Goal: Information Seeking & Learning: Learn about a topic

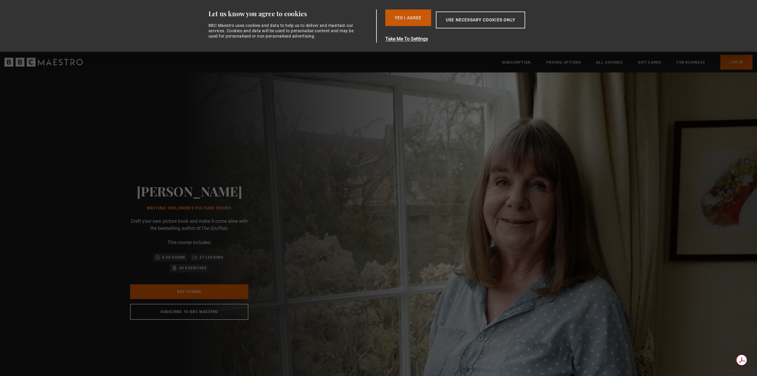
click at [417, 15] on button "Yes I Agree" at bounding box center [408, 17] width 46 height 17
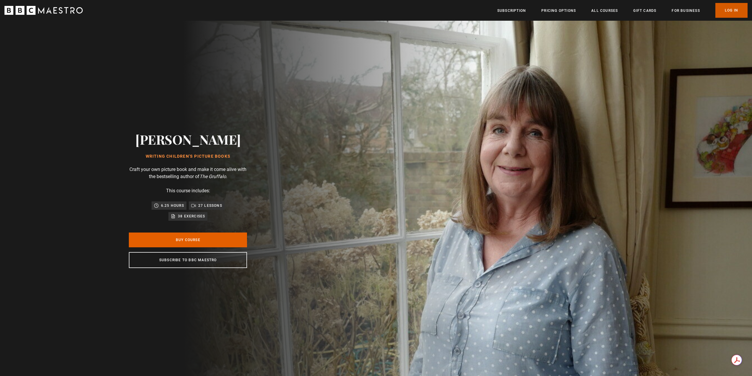
click at [730, 7] on link "Log In" at bounding box center [732, 10] width 32 height 15
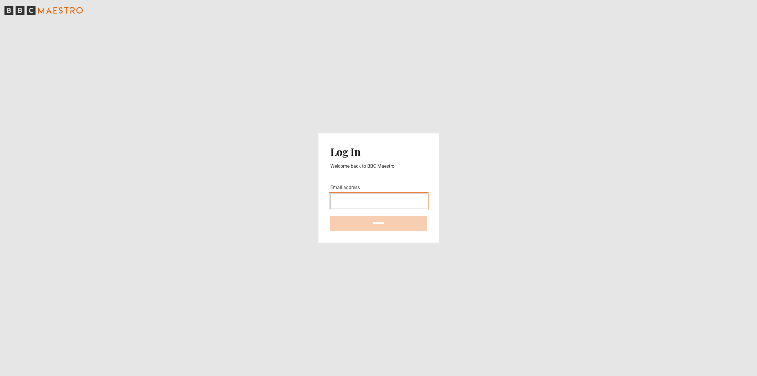
type input "**********"
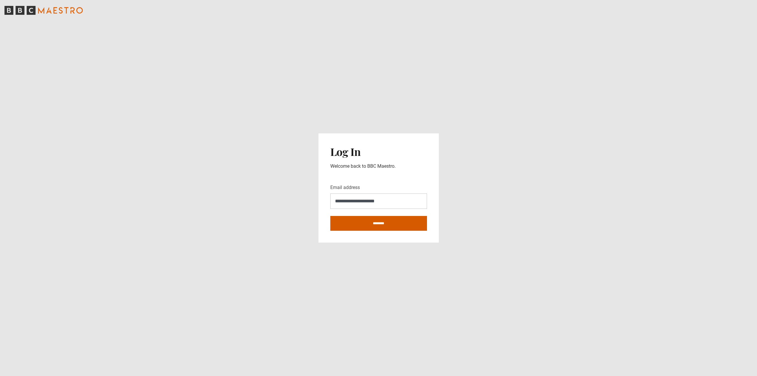
click at [357, 227] on input "********" at bounding box center [378, 223] width 97 height 15
type input "**********"
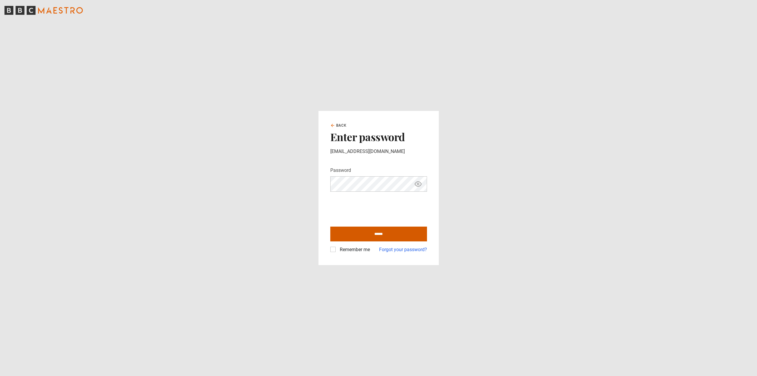
click at [357, 234] on input "******" at bounding box center [378, 233] width 97 height 15
type input "**********"
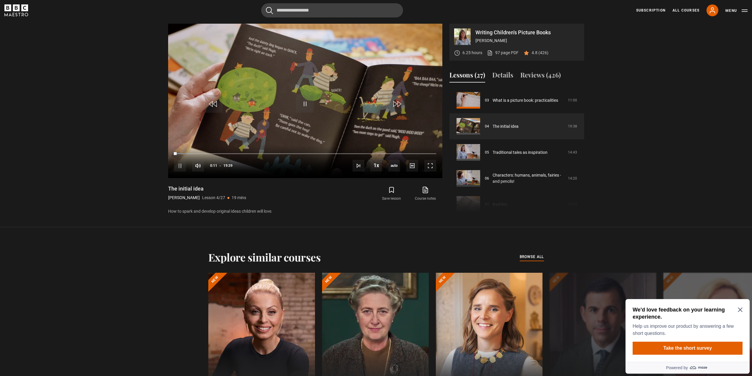
click at [740, 307] on icon "Close Maze Prompt" at bounding box center [740, 309] width 5 height 5
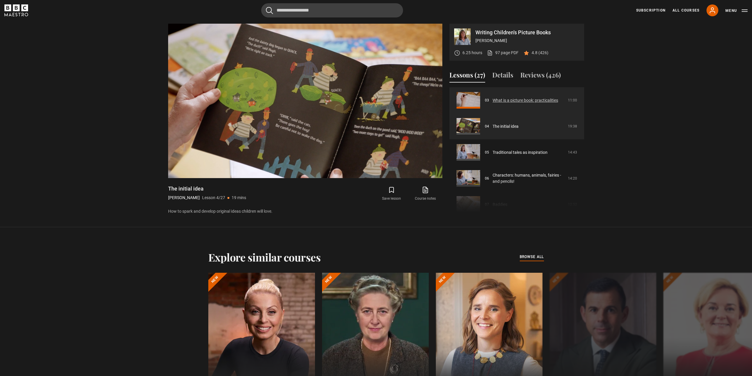
click at [558, 97] on link "What is a picture book: practicalities" at bounding box center [526, 100] width 66 height 6
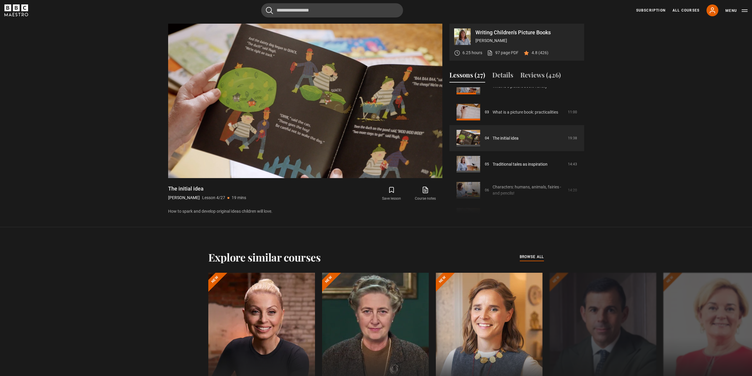
scroll to position [61, 0]
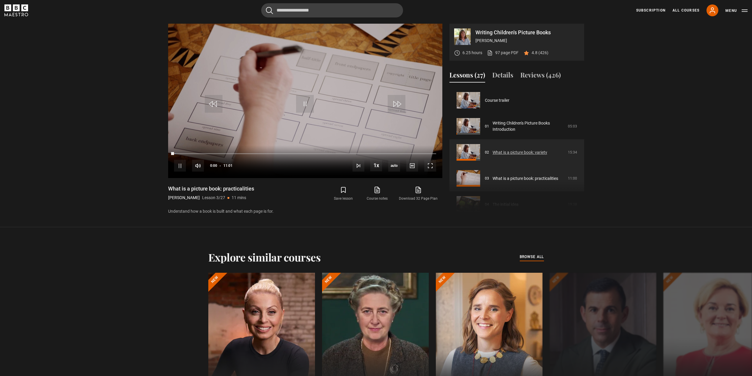
scroll to position [40, 0]
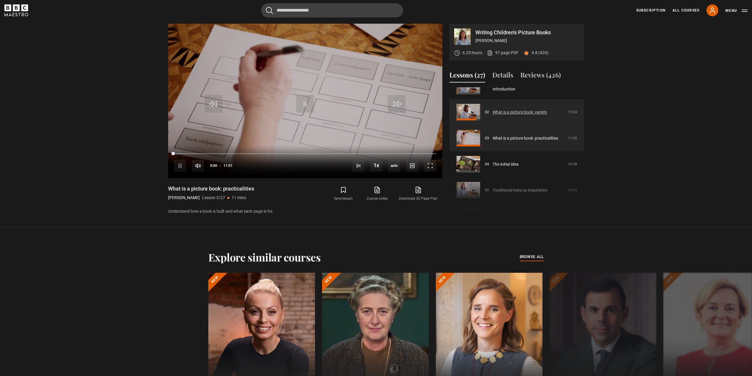
click at [510, 111] on link "What is a picture book: variety" at bounding box center [520, 112] width 55 height 6
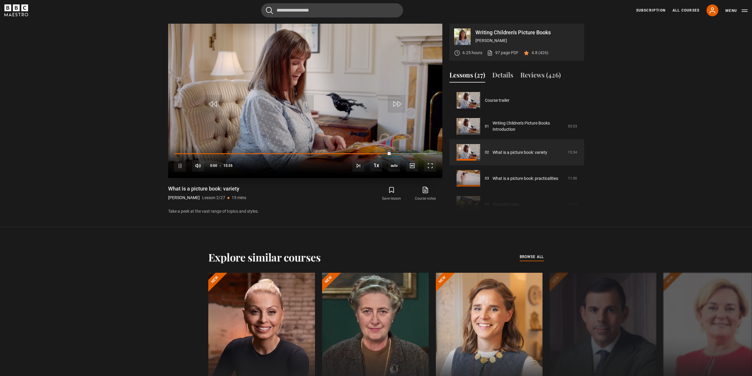
scroll to position [26, 0]
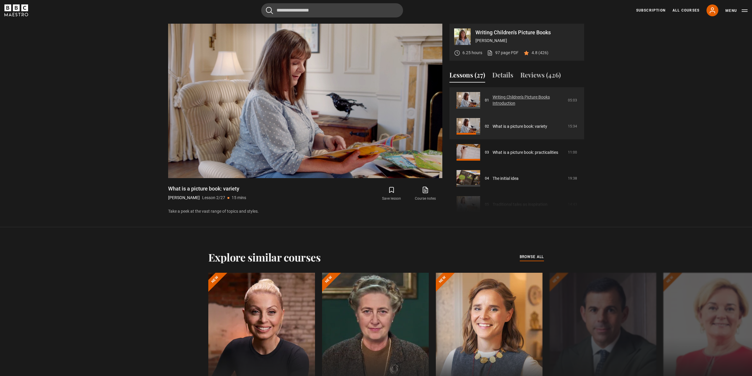
click at [493, 99] on link "Writing Children's Picture Books Introduction" at bounding box center [529, 100] width 72 height 12
click at [510, 98] on link "Writing Children's Picture Books Introduction" at bounding box center [529, 100] width 72 height 12
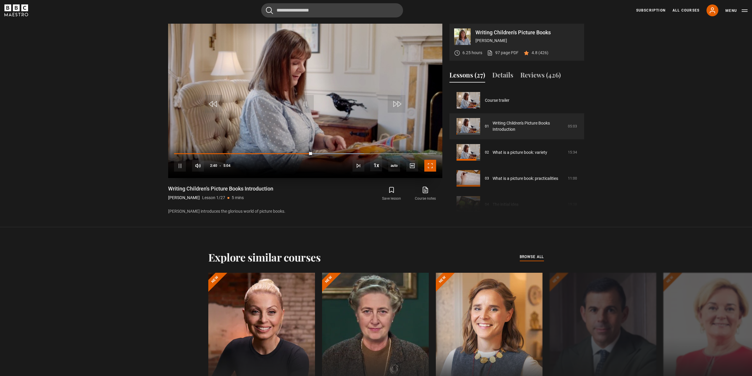
drag, startPoint x: 435, startPoint y: 165, endPoint x: 435, endPoint y: 201, distance: 35.8
click at [435, 165] on span "Video Player" at bounding box center [430, 166] width 12 height 12
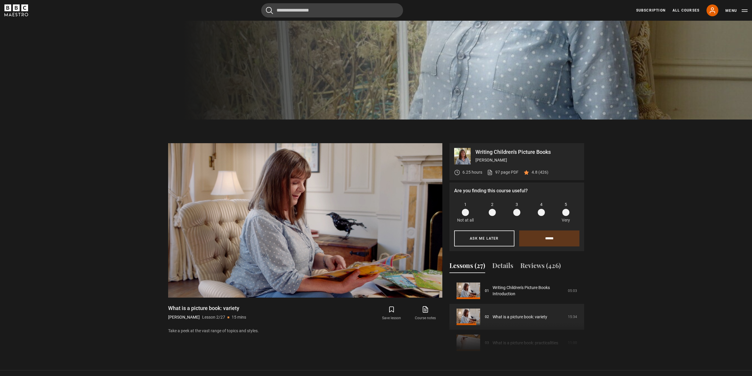
scroll to position [270, 0]
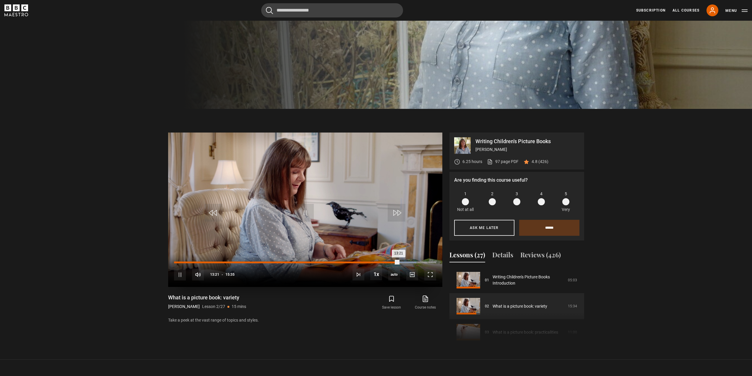
click at [185, 262] on div "Loaded : 92.51% 00:40 13:21" at bounding box center [305, 262] width 262 height 2
click at [177, 262] on div "00:11" at bounding box center [177, 262] width 1 height 2
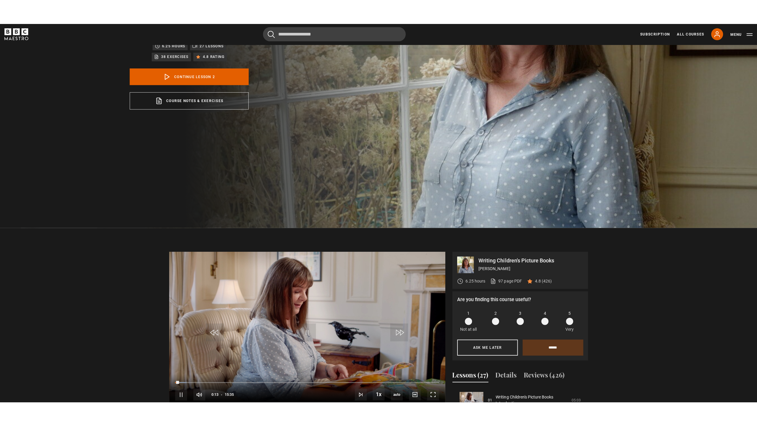
scroll to position [211, 0]
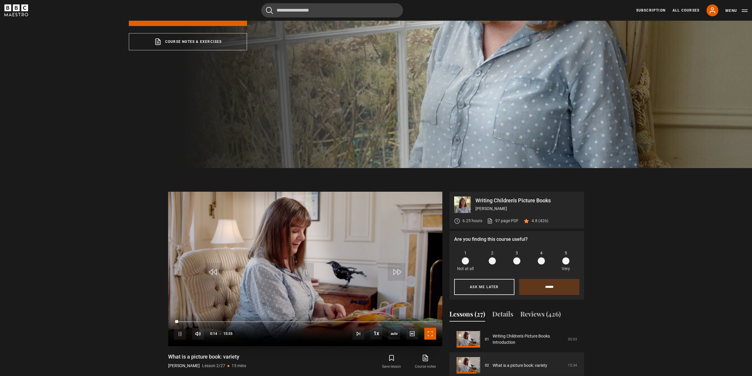
click at [428, 334] on span "Video Player" at bounding box center [430, 334] width 12 height 12
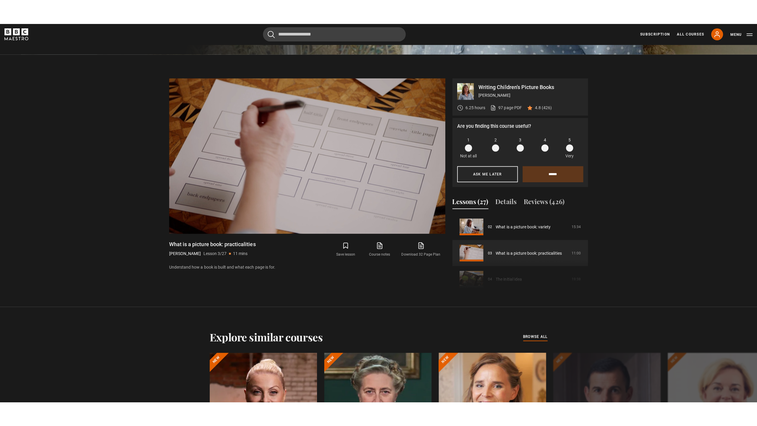
scroll to position [299, 0]
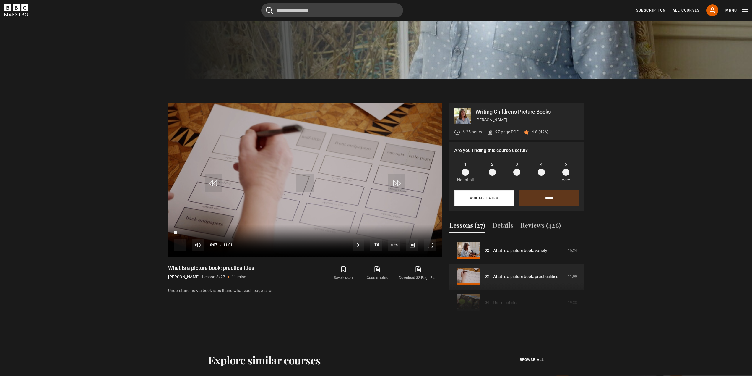
click at [480, 196] on button "Ask me later" at bounding box center [484, 198] width 60 height 16
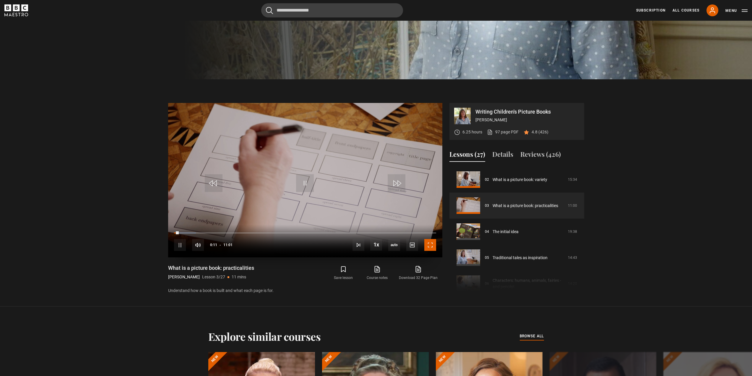
click at [429, 244] on span "Video Player" at bounding box center [430, 245] width 12 height 12
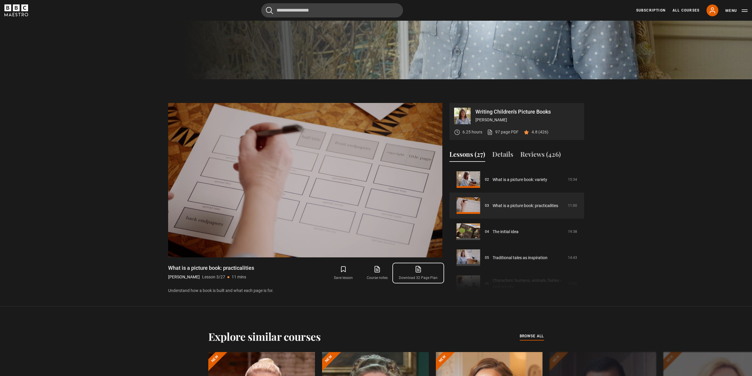
click at [420, 270] on icon at bounding box center [418, 268] width 7 height 7
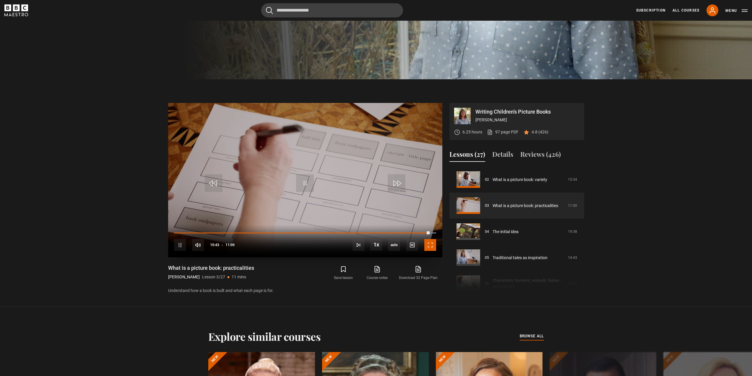
click at [426, 247] on span "Video Player" at bounding box center [430, 245] width 12 height 12
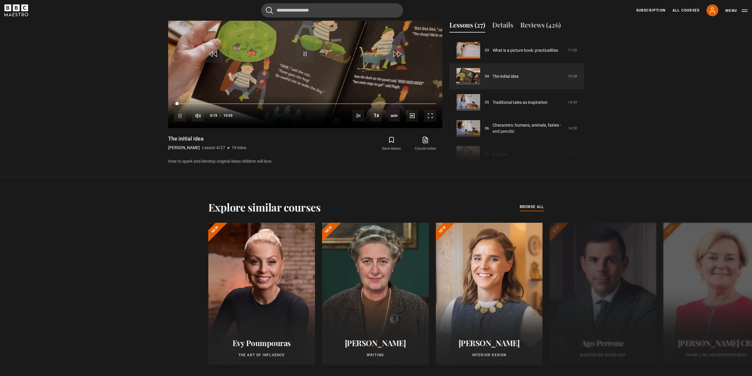
scroll to position [340, 0]
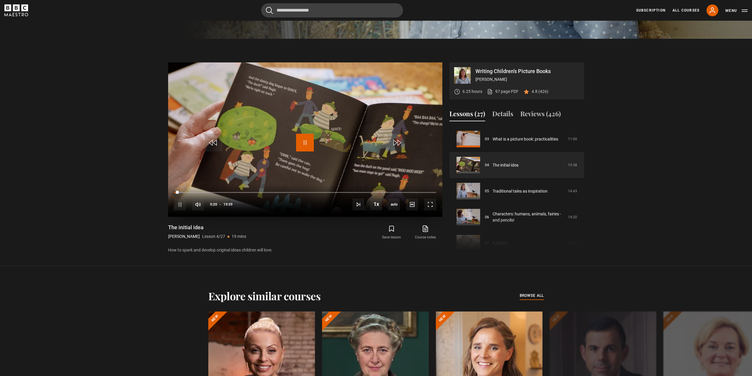
click at [301, 151] on span "Video Player" at bounding box center [305, 143] width 18 height 18
